Goal: Transaction & Acquisition: Purchase product/service

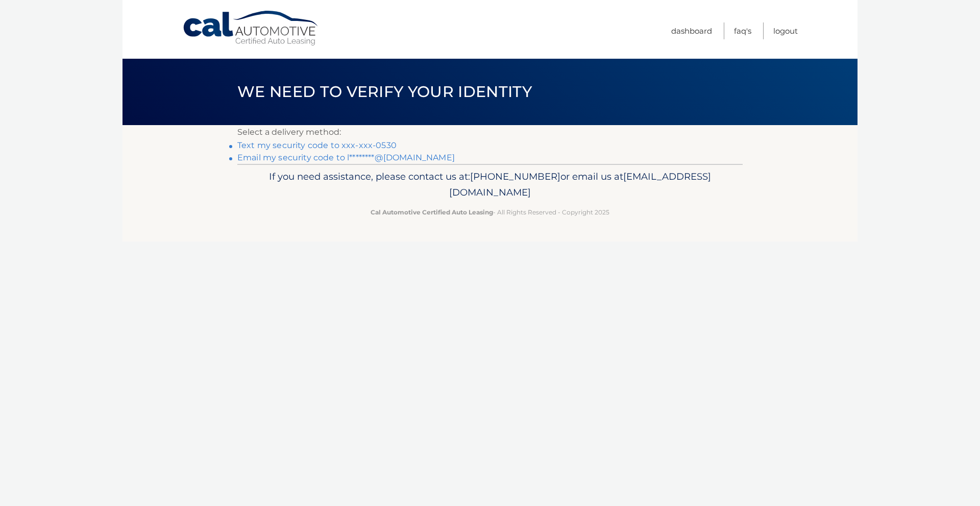
click at [387, 143] on link "Text my security code to xxx-xxx-0530" at bounding box center [316, 145] width 159 height 10
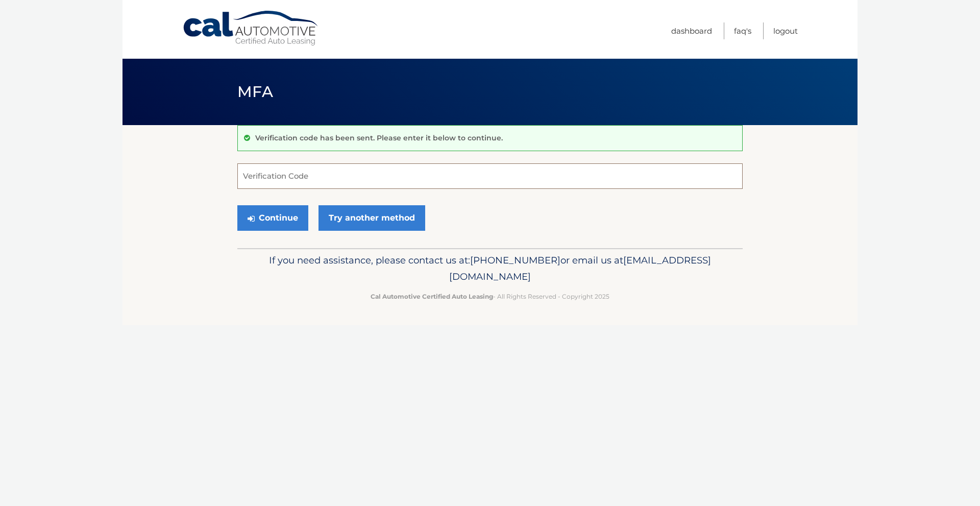
click at [323, 181] on input "Verification Code" at bounding box center [489, 176] width 505 height 26
type input "644287"
click at [285, 216] on button "Continue" at bounding box center [272, 218] width 71 height 26
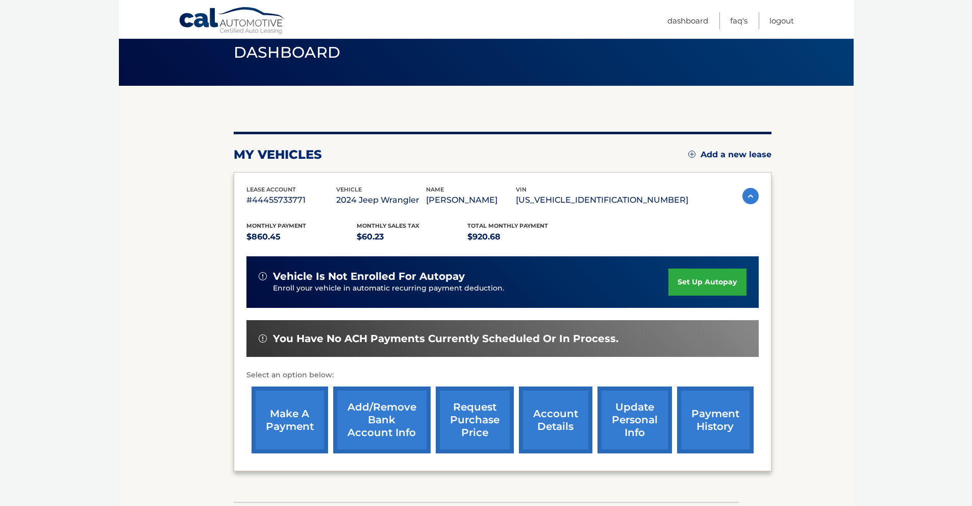
scroll to position [102, 0]
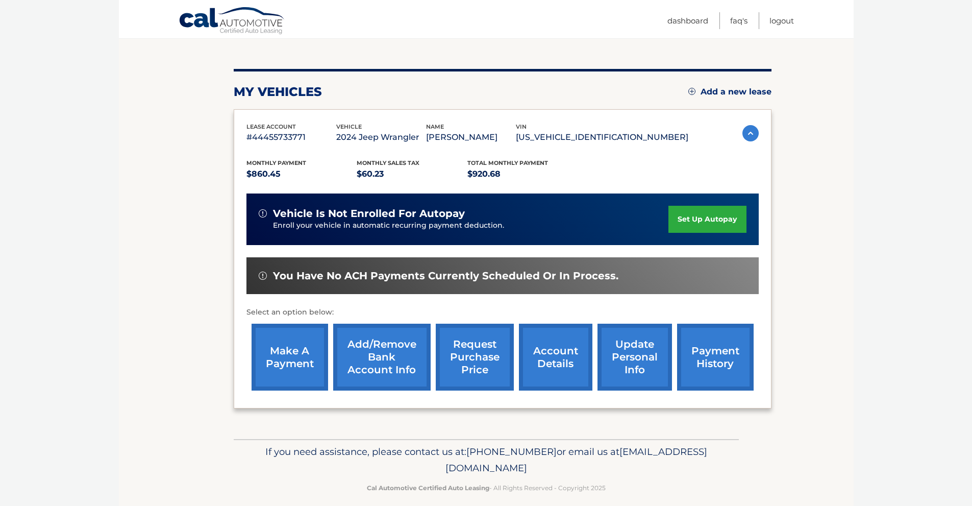
click at [288, 339] on link "make a payment" at bounding box center [290, 356] width 77 height 67
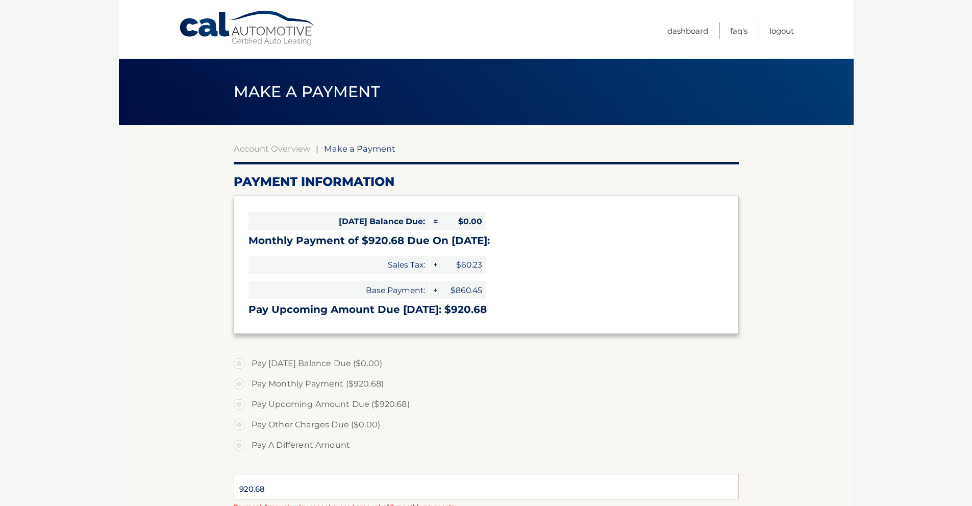
select select "ZjU5NzA0NzctNzY4Zi00YmZhLWIwZTMtYzYxNzg4MzhiMWQx"
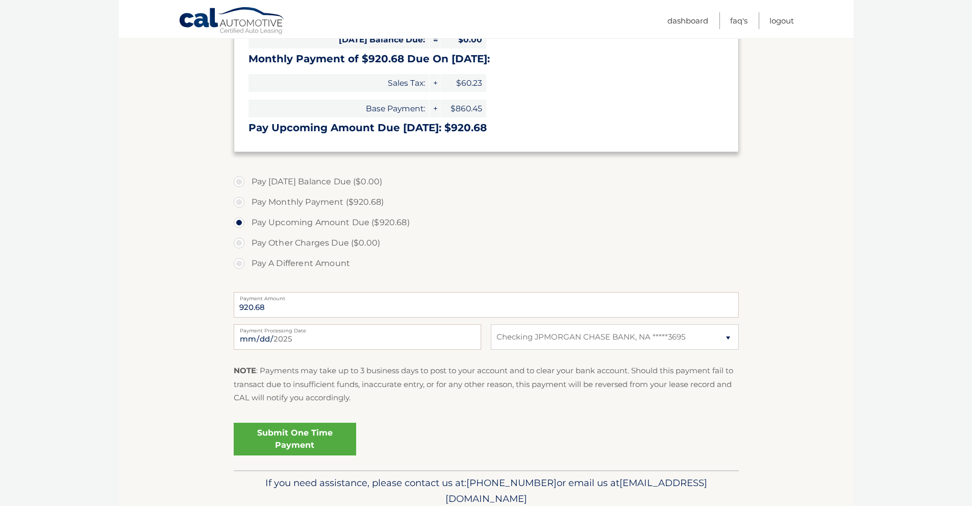
scroll to position [204, 0]
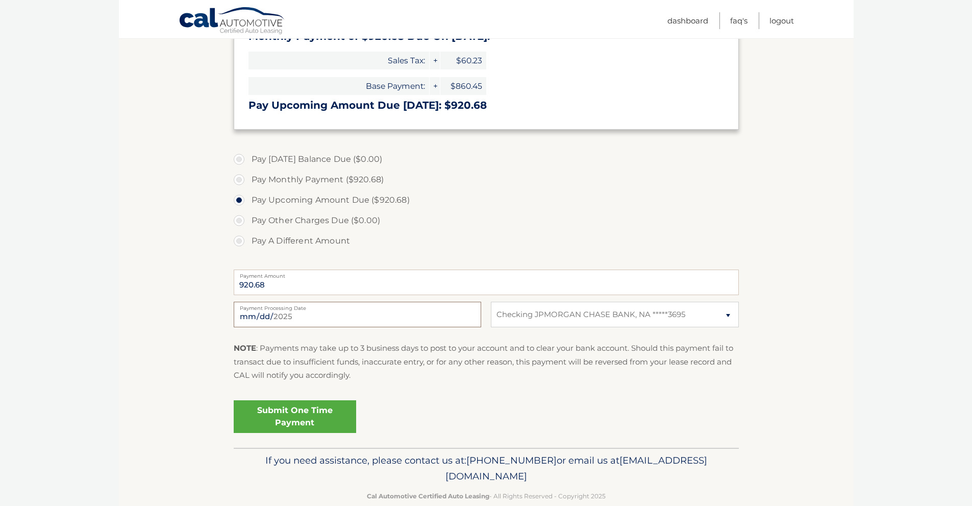
click at [313, 319] on input "2025-08-25" at bounding box center [357, 315] width 247 height 26
type input "2025-08-29"
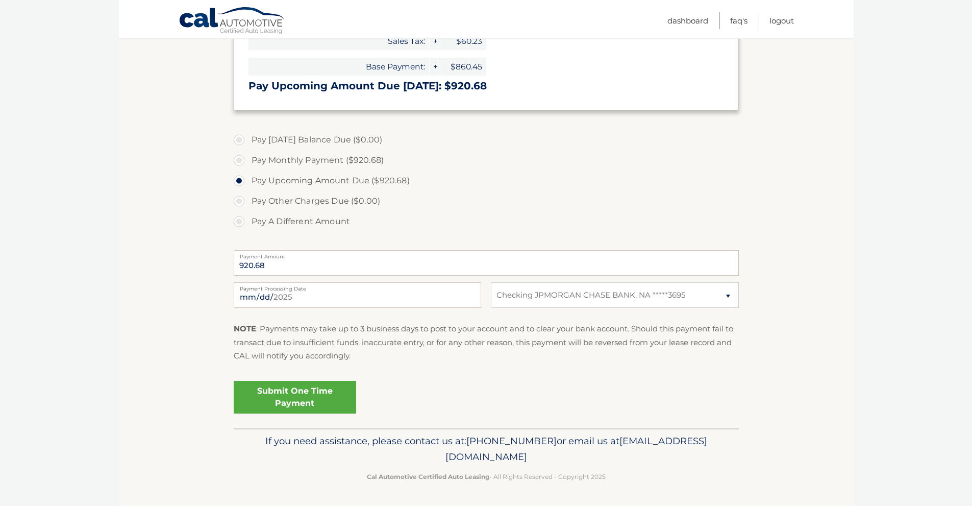
click at [313, 403] on link "Submit One Time Payment" at bounding box center [295, 397] width 122 height 33
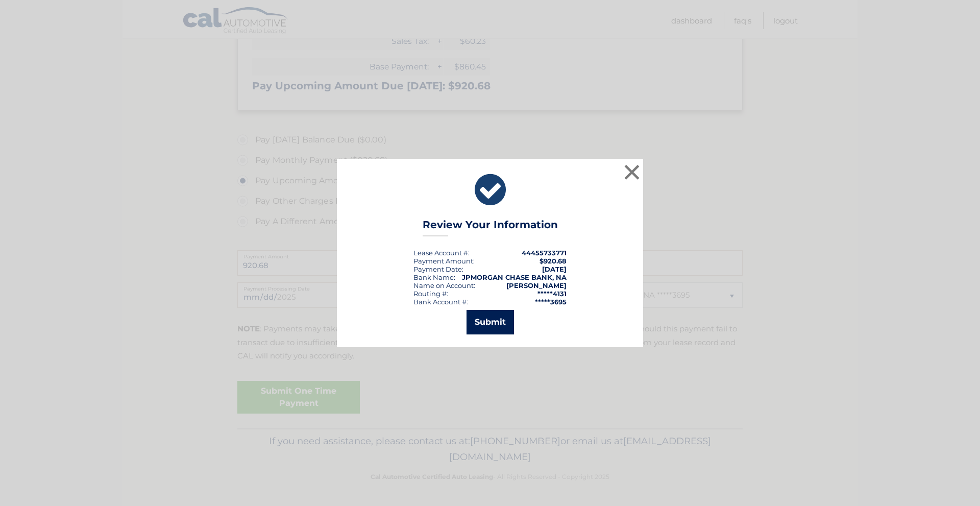
click at [504, 322] on button "Submit" at bounding box center [489, 322] width 47 height 24
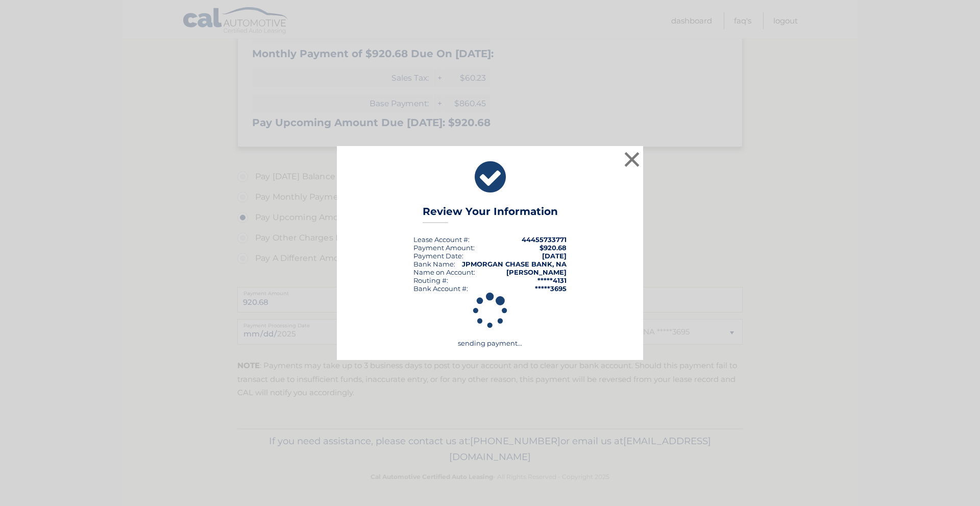
scroll to position [187, 0]
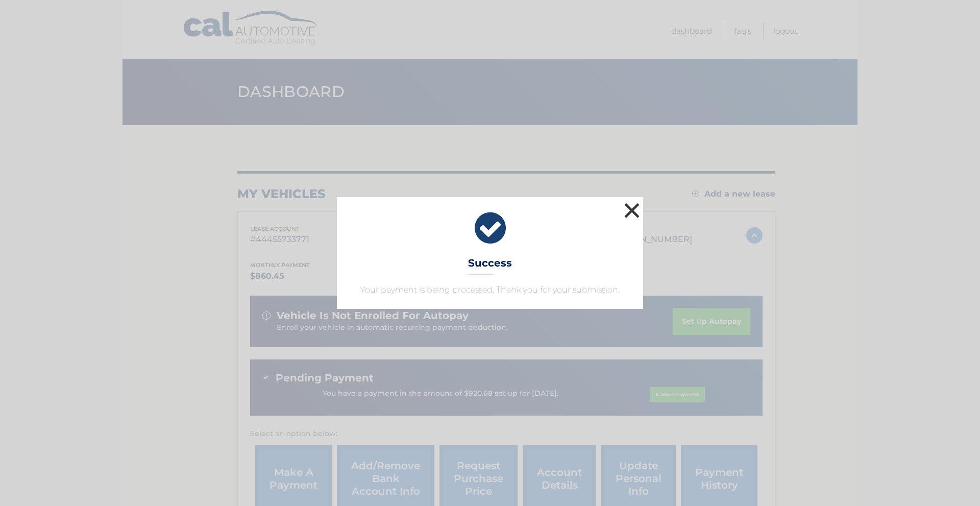
click at [635, 208] on button "×" at bounding box center [631, 210] width 20 height 20
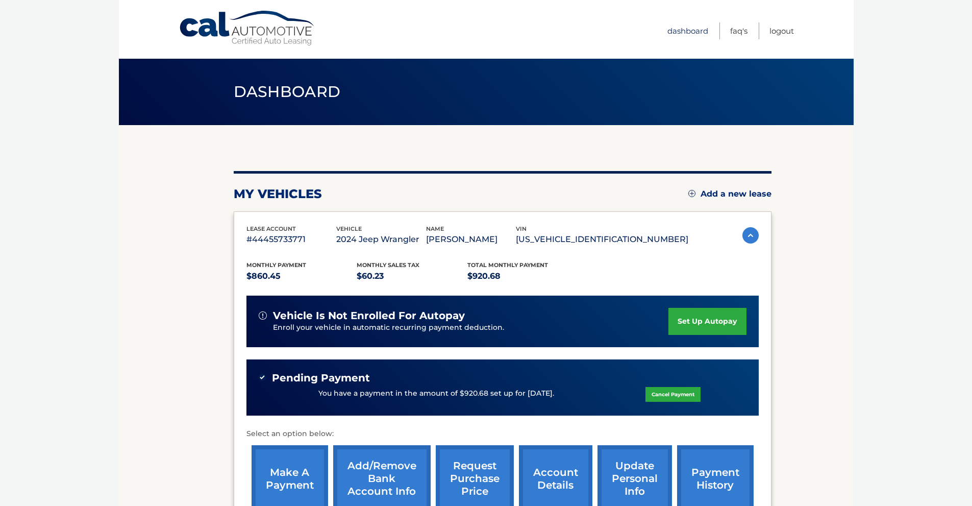
click at [687, 28] on link "Dashboard" at bounding box center [687, 30] width 41 height 17
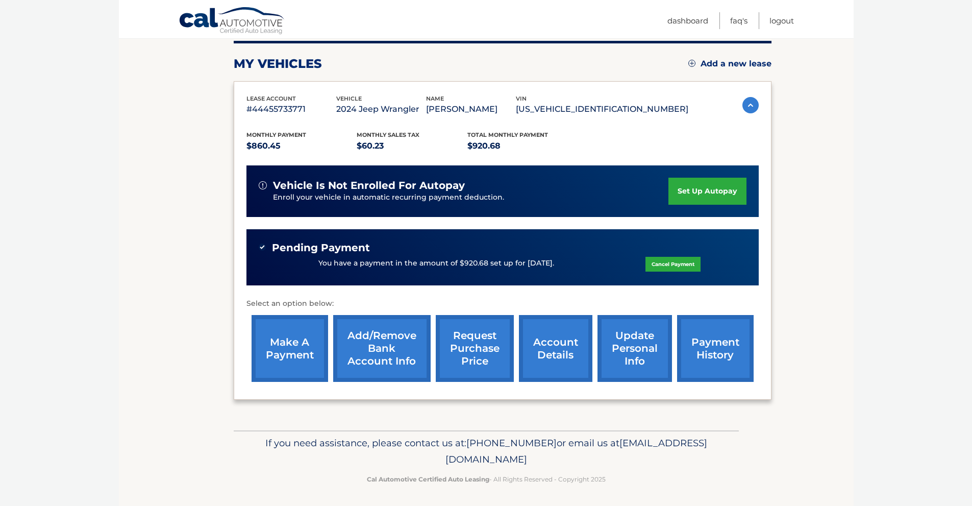
scroll to position [132, 0]
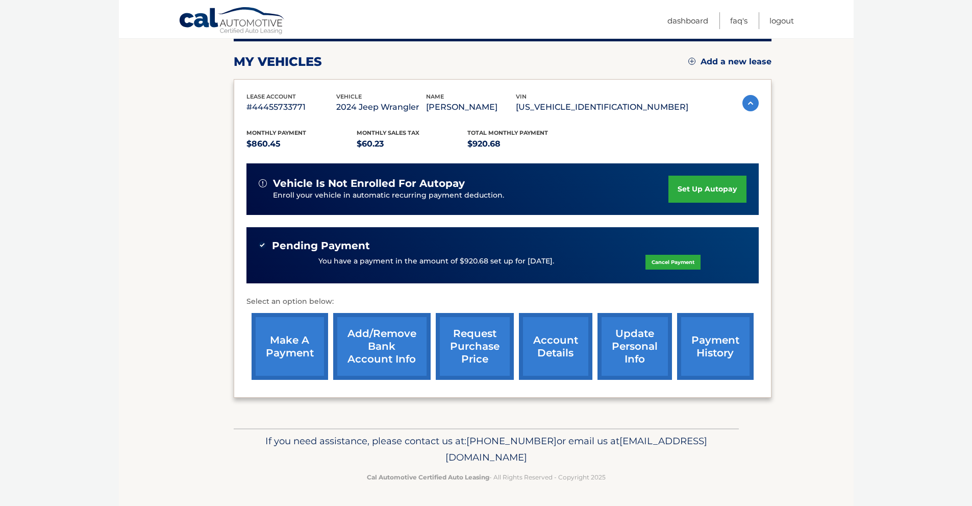
click at [493, 457] on span "[EMAIL_ADDRESS][DOMAIN_NAME]" at bounding box center [576, 449] width 262 height 28
click at [785, 18] on link "Logout" at bounding box center [781, 20] width 24 height 17
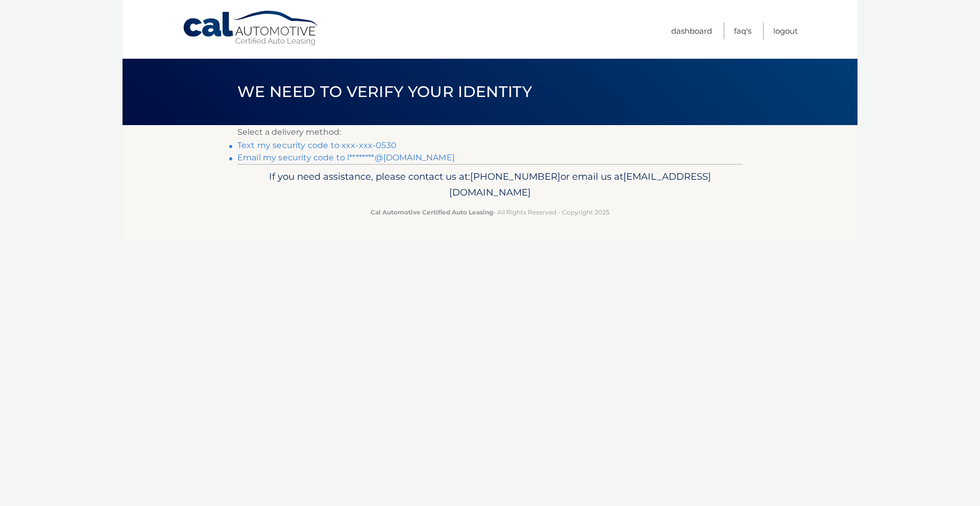
click at [368, 146] on link "Text my security code to xxx-xxx-0530" at bounding box center [316, 145] width 159 height 10
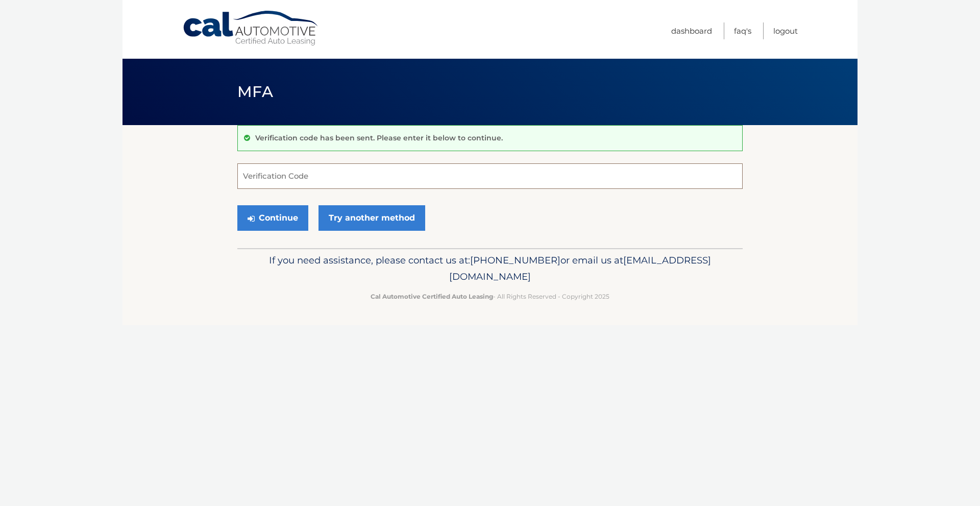
click at [371, 180] on input "Verification Code" at bounding box center [489, 176] width 505 height 26
type input "621668"
click at [288, 212] on button "Continue" at bounding box center [272, 218] width 71 height 26
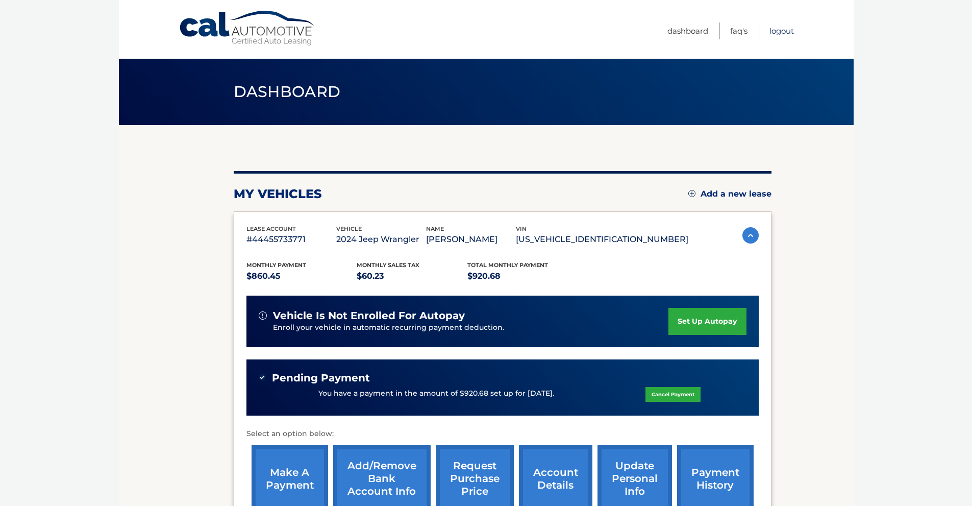
click at [783, 29] on link "Logout" at bounding box center [781, 30] width 24 height 17
